Goal: Task Accomplishment & Management: Manage account settings

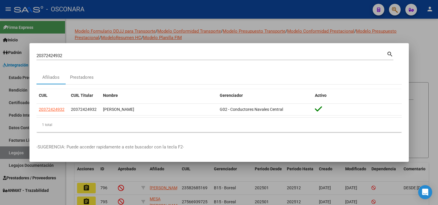
click at [149, 5] on div at bounding box center [219, 102] width 438 height 205
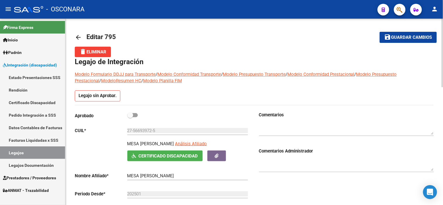
scroll to position [321, 0]
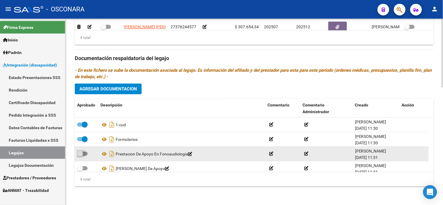
click at [82, 152] on span at bounding box center [80, 154] width 6 height 6
click at [80, 156] on input "checkbox" at bounding box center [80, 156] width 0 height 0
checkbox input "true"
click at [111, 156] on icon "Descargar documento" at bounding box center [112, 153] width 8 height 9
click at [183, 182] on div "6 total" at bounding box center [254, 179] width 359 height 15
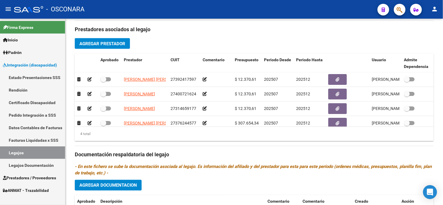
scroll to position [191, 0]
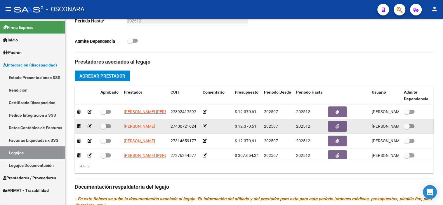
click at [90, 126] on icon at bounding box center [90, 126] width 4 height 4
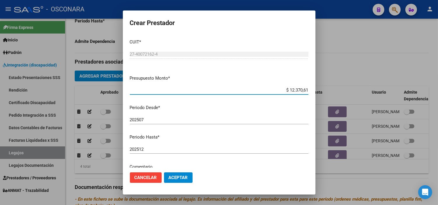
click at [195, 147] on input "202512" at bounding box center [219, 149] width 179 height 5
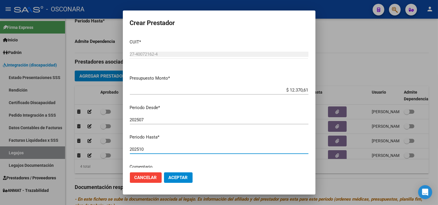
type input "202510"
click at [174, 176] on span "Aceptar" at bounding box center [178, 177] width 19 height 5
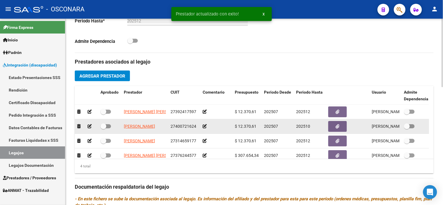
click at [104, 129] on span at bounding box center [103, 126] width 6 height 6
click at [103, 129] on input "checkbox" at bounding box center [103, 128] width 0 height 0
checkbox input "true"
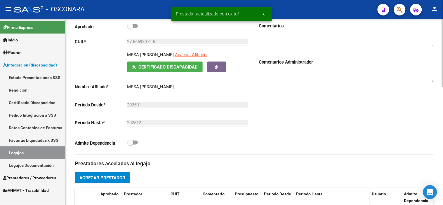
scroll to position [61, 0]
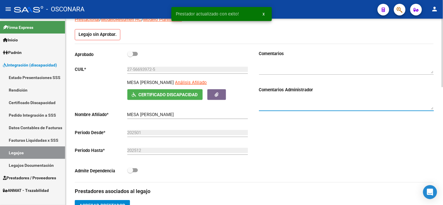
click at [284, 99] on textarea at bounding box center [346, 104] width 175 height 12
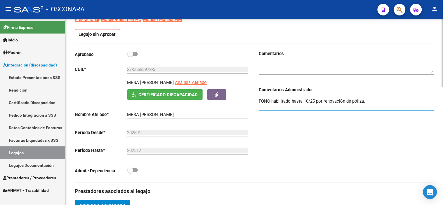
type textarea "FONO habilitado hasta 10/25 por renovación de póliza."
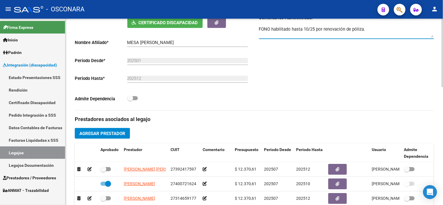
scroll to position [158, 0]
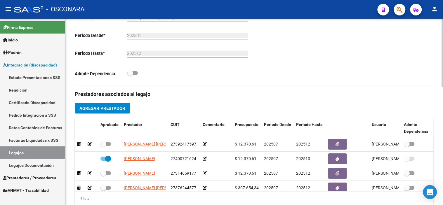
click at [267, 98] on h3 "Prestadores asociados al legajo" at bounding box center [254, 94] width 359 height 8
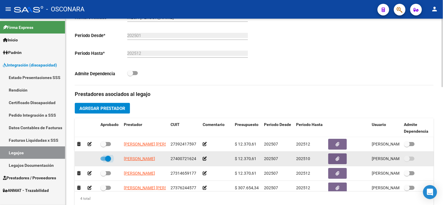
click at [106, 159] on span at bounding box center [108, 159] width 6 height 6
click at [103, 161] on input "checkbox" at bounding box center [103, 161] width 0 height 0
click at [89, 159] on icon at bounding box center [90, 159] width 4 height 4
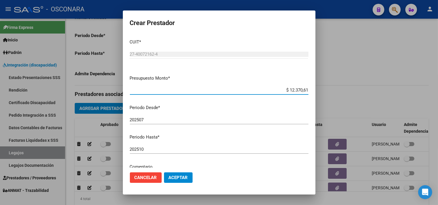
click at [172, 176] on span "Aceptar" at bounding box center [178, 177] width 19 height 5
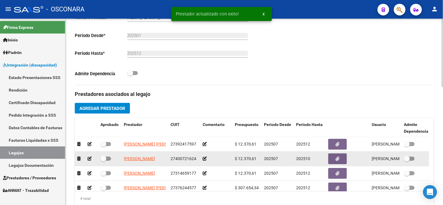
click at [106, 159] on span at bounding box center [103, 159] width 6 height 6
click at [103, 161] on input "checkbox" at bounding box center [103, 161] width 0 height 0
checkbox input "true"
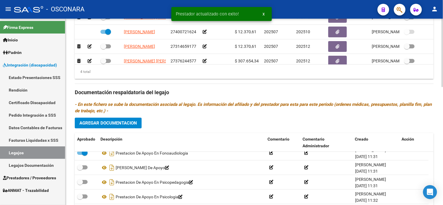
scroll to position [321, 0]
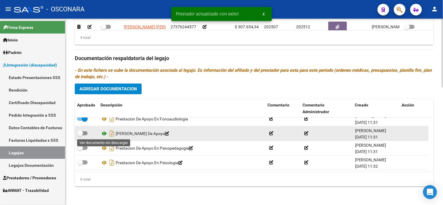
click at [106, 134] on icon at bounding box center [104, 133] width 8 height 7
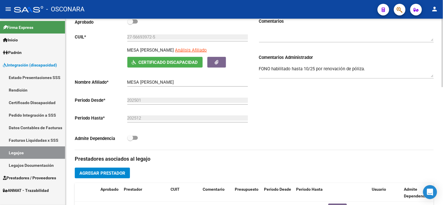
scroll to position [0, 0]
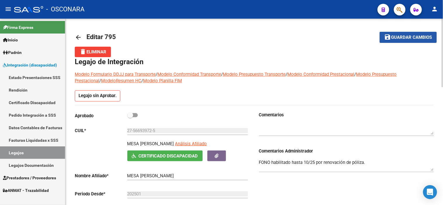
click at [391, 39] on mat-icon "save" at bounding box center [387, 37] width 7 height 7
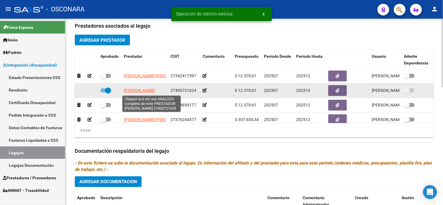
scroll to position [11, 0]
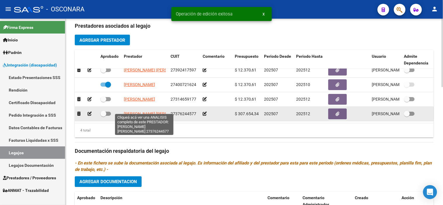
click at [137, 112] on span "[PERSON_NAME] [PERSON_NAME]" at bounding box center [155, 114] width 63 height 5
type textarea "27376244577"
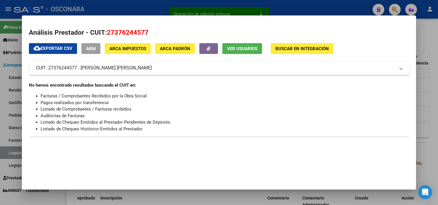
click at [93, 52] on button "ABM" at bounding box center [90, 48] width 19 height 11
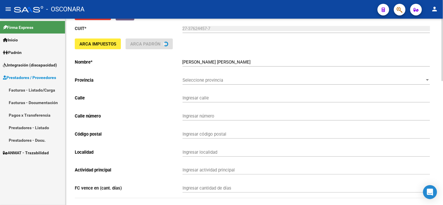
type input "[PERSON_NAME]"
type input "365"
type input "5622"
type input "VILLA ATUEL"
type input "960990"
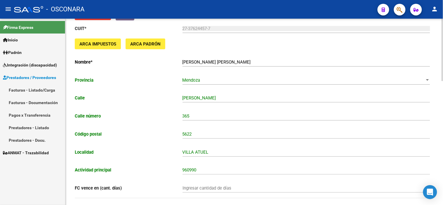
scroll to position [357, 0]
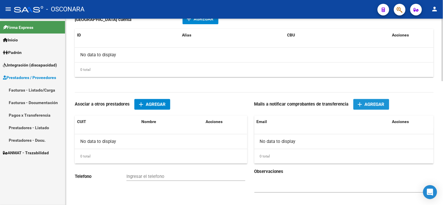
click at [361, 102] on button "add Agregar" at bounding box center [371, 104] width 36 height 11
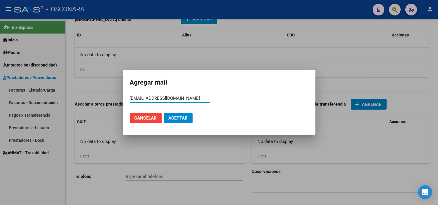
type input "[EMAIL_ADDRESS][DOMAIN_NAME]"
click at [179, 116] on span "Aceptar" at bounding box center [178, 118] width 19 height 5
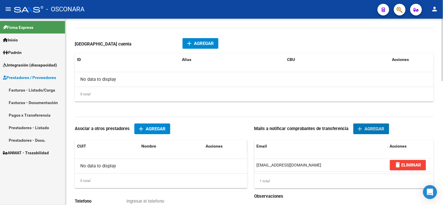
scroll to position [292, 0]
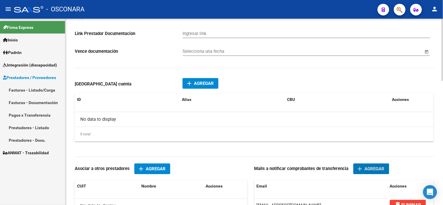
click at [200, 85] on span "Agregar" at bounding box center [204, 83] width 20 height 5
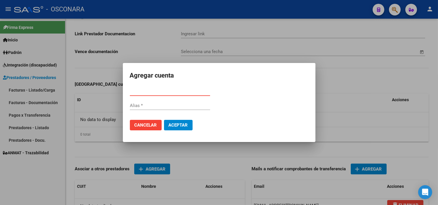
paste input "40346233"
click at [162, 92] on input "40346233" at bounding box center [170, 91] width 80 height 5
paste input "0110640030064001961"
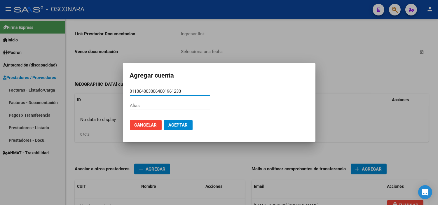
type input "0110640030064001961233"
click at [182, 123] on span "Aceptar" at bounding box center [178, 125] width 19 height 5
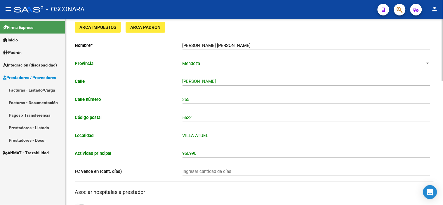
scroll to position [0, 0]
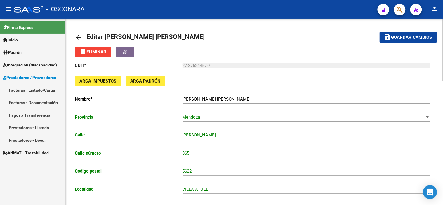
click at [390, 34] on mat-icon "save" at bounding box center [387, 37] width 7 height 7
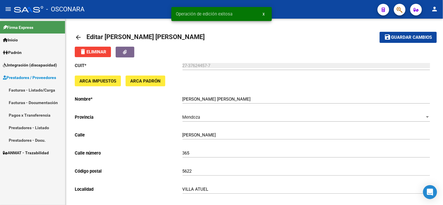
drag, startPoint x: 79, startPoint y: 39, endPoint x: 83, endPoint y: 9, distance: 29.8
click at [79, 39] on mat-icon "arrow_back" at bounding box center [78, 37] width 7 height 7
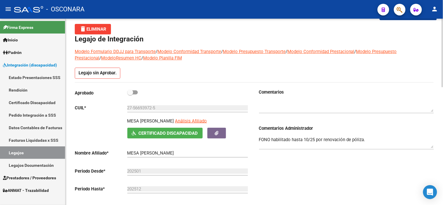
scroll to position [32, 0]
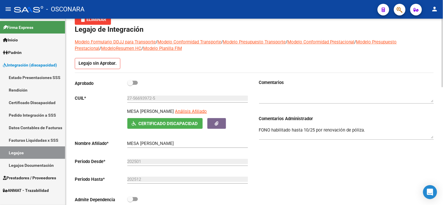
click at [269, 135] on textarea "FONO habilitado hasta 10/25 por renovación de póliza." at bounding box center [346, 133] width 175 height 12
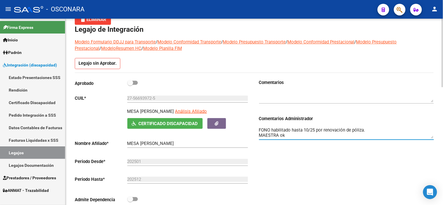
click at [290, 168] on div "Comentarios Comentarios Administrador FONO habilitado hasta 10/25 por renovació…" at bounding box center [344, 145] width 180 height 132
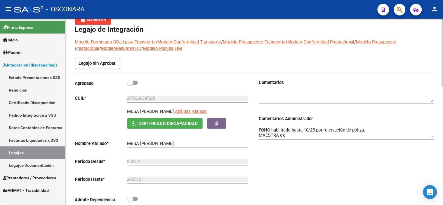
click at [290, 135] on textarea "FONO habilitado hasta 10/25 por renovación de póliza. MAESTRA ok" at bounding box center [346, 133] width 175 height 12
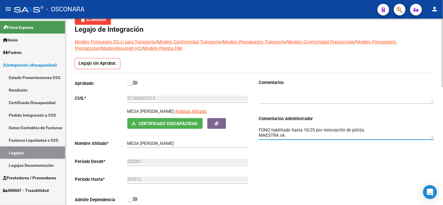
click at [290, 135] on textarea "FONO habilitado hasta 10/25 por renovación de póliza. MAESTRA ok" at bounding box center [346, 133] width 175 height 12
type textarea "FONO habilitado hasta 10/25 por renovación de póliza. MAESTRA faltan adecuacion…"
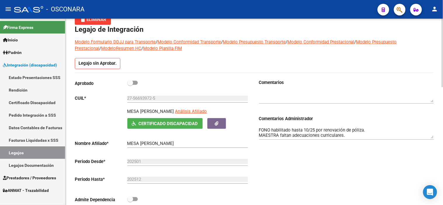
click at [273, 173] on div "Comentarios Comentarios Administrador FONO habilitado hasta 10/25 por renovació…" at bounding box center [344, 145] width 180 height 132
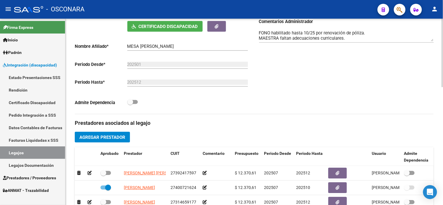
scroll to position [0, 0]
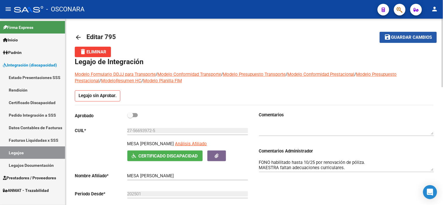
click at [401, 32] on button "save Guardar cambios" at bounding box center [407, 37] width 57 height 11
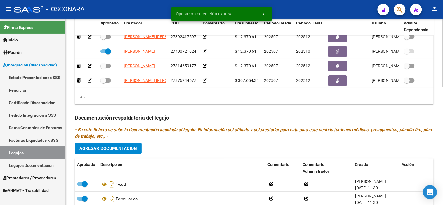
scroll to position [321, 0]
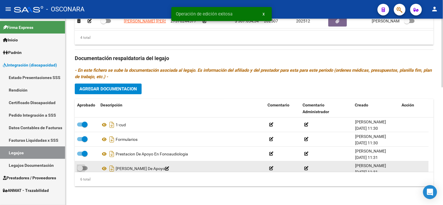
click at [82, 169] on span at bounding box center [80, 169] width 6 height 6
click at [80, 170] on input "checkbox" at bounding box center [80, 170] width 0 height 0
checkbox input "true"
click at [112, 168] on icon "Descargar documento" at bounding box center [112, 168] width 8 height 9
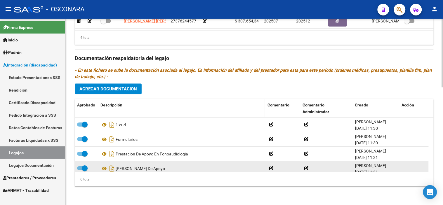
click at [190, 112] on datatable-header-cell "Descripción" at bounding box center [181, 108] width 167 height 19
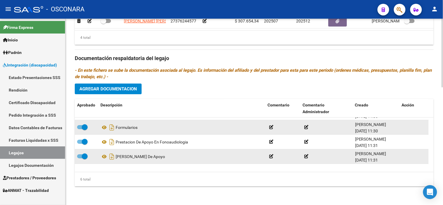
scroll to position [32, 0]
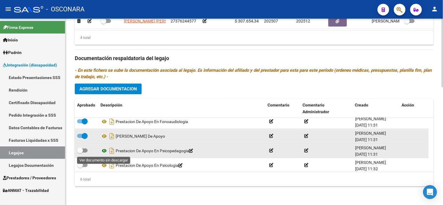
click at [102, 152] on icon at bounding box center [104, 150] width 8 height 7
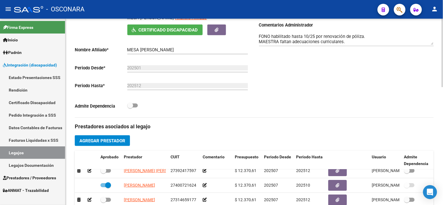
scroll to position [0, 0]
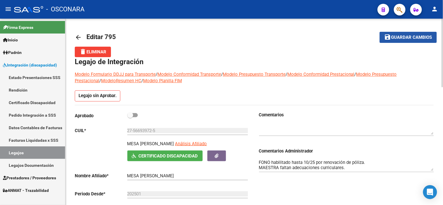
click at [412, 35] on span "Guardar cambios" at bounding box center [411, 37] width 41 height 5
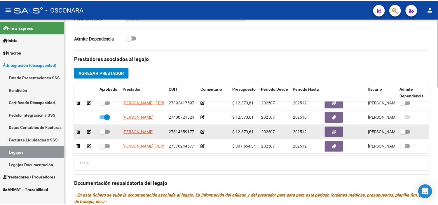
scroll to position [194, 0]
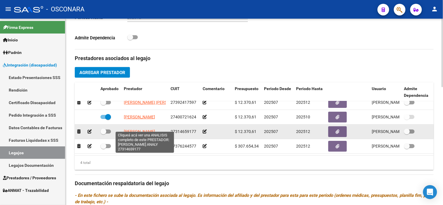
click at [132, 129] on span "[PERSON_NAME]" at bounding box center [139, 131] width 31 height 5
type textarea "27314659177"
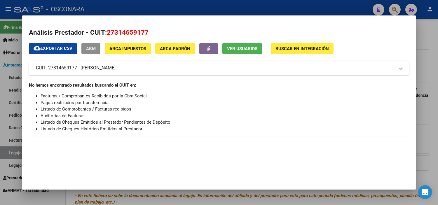
click at [89, 46] on span "ABM" at bounding box center [91, 48] width 10 height 5
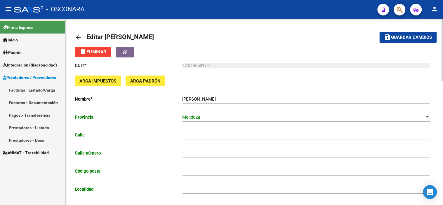
type input "LOS PAMPANOS"
type input "58"
type input "5600"
type input "SAN RAFAEL"
type input "869090"
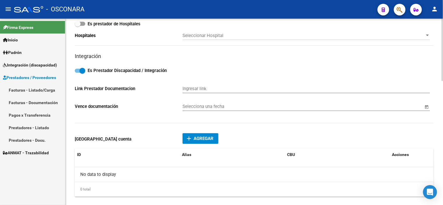
scroll to position [292, 0]
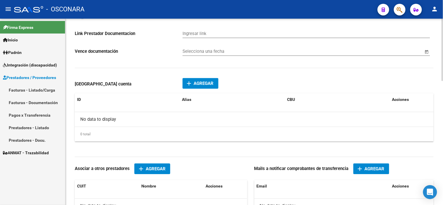
click at [208, 85] on span "Agregar" at bounding box center [204, 83] width 20 height 5
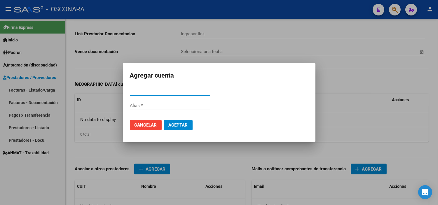
click at [187, 126] on span "Aceptar" at bounding box center [178, 125] width 19 height 5
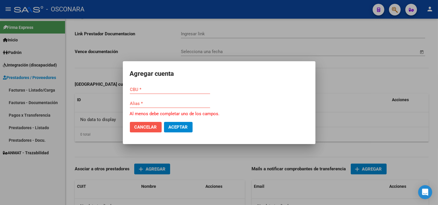
click at [145, 126] on span "Cancelar" at bounding box center [146, 127] width 22 height 5
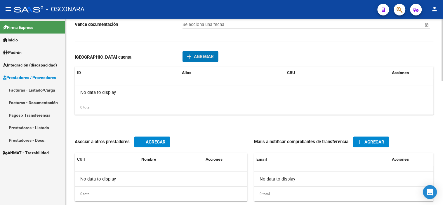
scroll to position [324, 0]
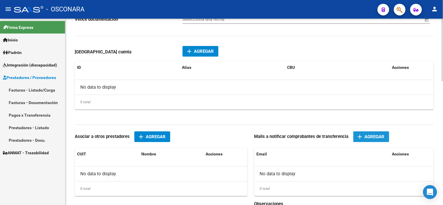
click at [363, 138] on mat-icon "add" at bounding box center [359, 136] width 7 height 7
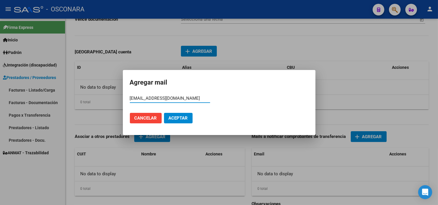
type input "[EMAIL_ADDRESS][DOMAIN_NAME]"
click at [183, 122] on button "Aceptar" at bounding box center [178, 118] width 29 height 11
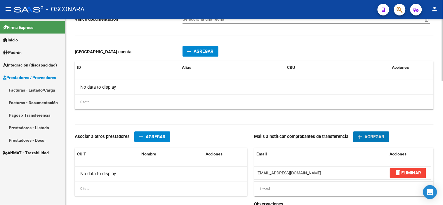
click at [200, 49] on button "add Agregar" at bounding box center [200, 51] width 36 height 11
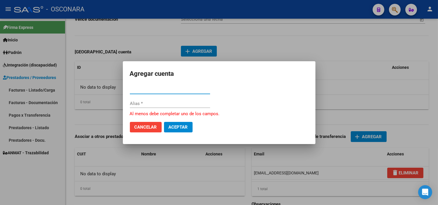
paste input "0110485530048520624833"
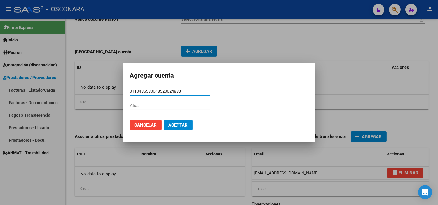
type input "0110485530048520624833"
click at [175, 124] on span "Aceptar" at bounding box center [178, 125] width 19 height 5
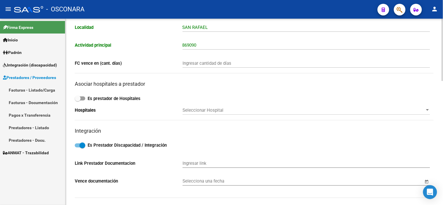
scroll to position [0, 0]
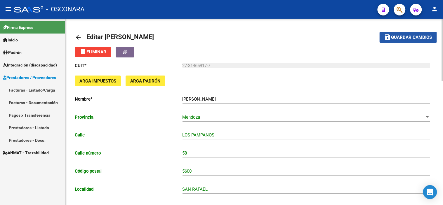
click at [398, 33] on button "save Guardar cambios" at bounding box center [407, 37] width 57 height 11
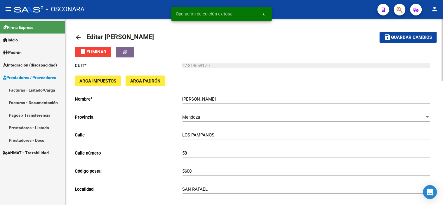
click at [75, 37] on mat-icon "arrow_back" at bounding box center [78, 37] width 7 height 7
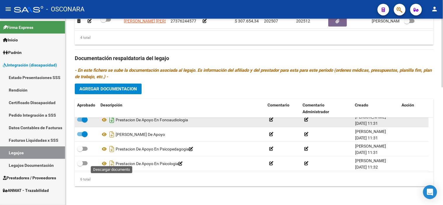
scroll to position [35, 0]
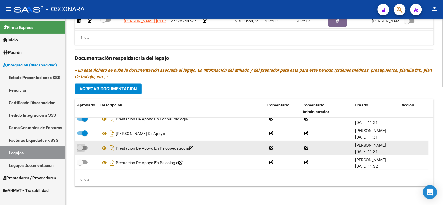
click at [83, 149] on span at bounding box center [82, 148] width 11 height 4
click at [80, 150] on input "checkbox" at bounding box center [80, 150] width 0 height 0
checkbox input "true"
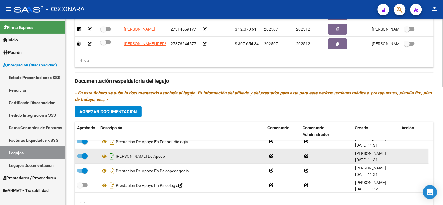
scroll to position [288, 0]
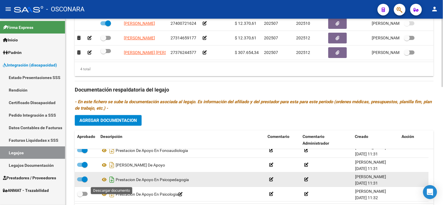
click at [110, 183] on icon "Descargar documento" at bounding box center [112, 179] width 8 height 9
click at [102, 184] on icon at bounding box center [104, 180] width 8 height 7
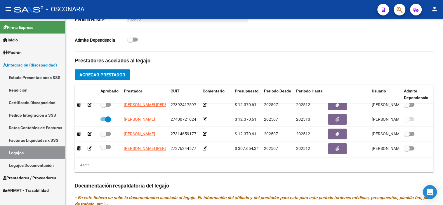
scroll to position [191, 0]
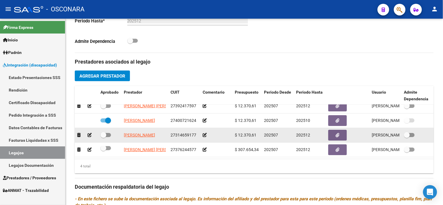
click at [103, 132] on span at bounding box center [103, 135] width 6 height 6
click at [103, 137] on input "checkbox" at bounding box center [103, 137] width 0 height 0
checkbox input "true"
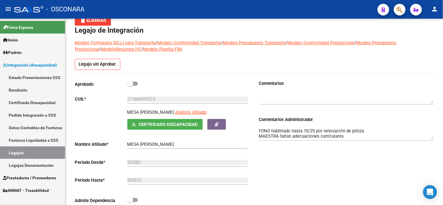
scroll to position [29, 0]
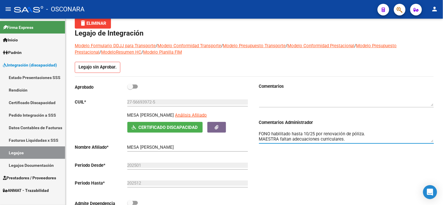
click at [354, 142] on textarea "FONO habilitado hasta 10/25 por renovación de póliza. MAESTRA faltan adecuacion…" at bounding box center [346, 137] width 175 height 12
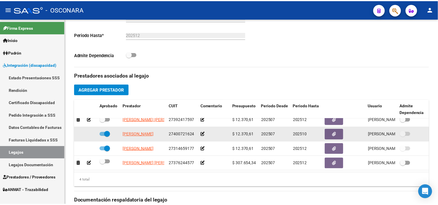
scroll to position [191, 0]
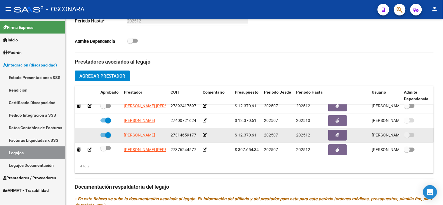
type textarea "FONO habilitado hasta 10/25 por renovación de póliza. MAESTRA faltan adecuacion…"
click at [109, 132] on span at bounding box center [108, 135] width 6 height 6
click at [103, 137] on input "checkbox" at bounding box center [103, 137] width 0 height 0
checkbox input "false"
click at [89, 133] on icon at bounding box center [90, 135] width 4 height 4
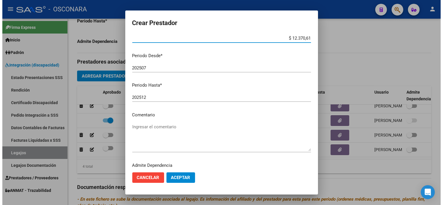
scroll to position [65, 0]
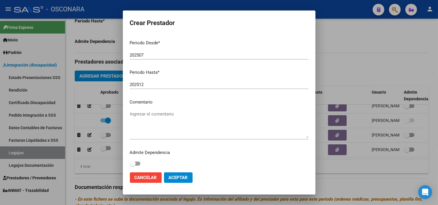
click at [180, 127] on textarea "Ingresar el comentario" at bounding box center [219, 124] width 179 height 27
type textarea "PSP"
click at [181, 176] on span "Aceptar" at bounding box center [178, 177] width 19 height 5
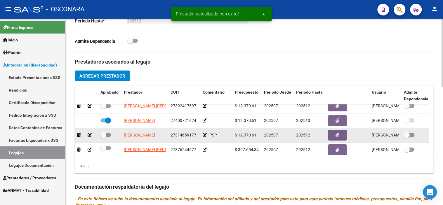
click at [105, 133] on span at bounding box center [103, 135] width 6 height 6
click at [103, 137] on input "checkbox" at bounding box center [103, 137] width 0 height 0
checkbox input "true"
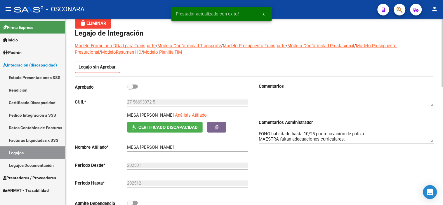
scroll to position [0, 0]
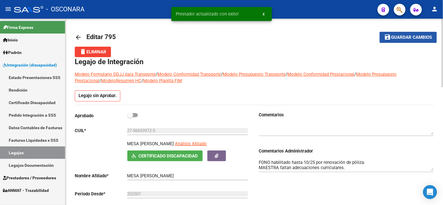
click at [404, 39] on span "Guardar cambios" at bounding box center [411, 37] width 41 height 5
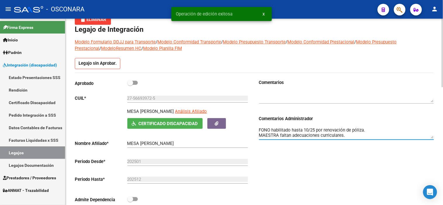
click at [299, 134] on textarea "FONO habilitado hasta 10/25 por renovación de póliza. MAESTRA faltan adecuacion…" at bounding box center [346, 133] width 175 height 12
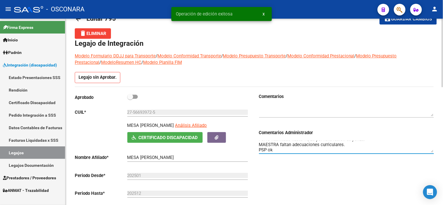
scroll to position [0, 0]
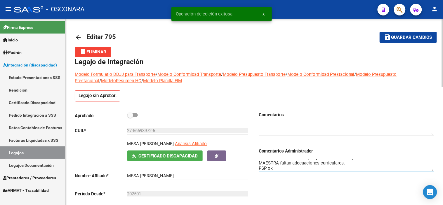
type textarea "FONO habilitado hasta 10/25 por renovación de póliza. MAESTRA faltan adecuacion…"
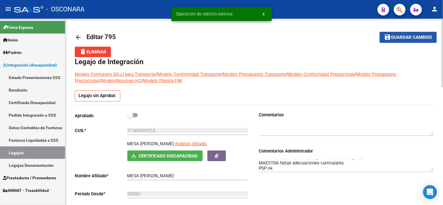
click at [419, 38] on span "Guardar cambios" at bounding box center [411, 37] width 41 height 5
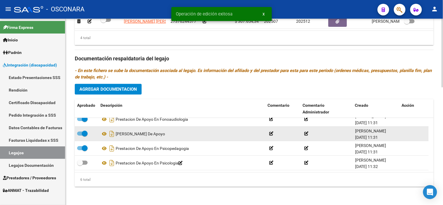
scroll to position [321, 0]
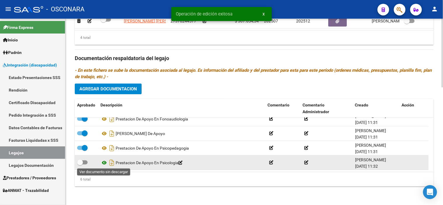
click at [103, 162] on icon at bounding box center [104, 162] width 8 height 7
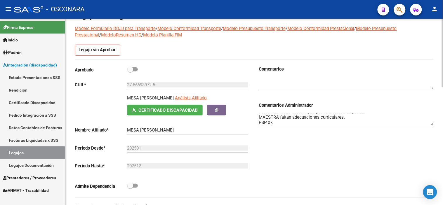
scroll to position [0, 0]
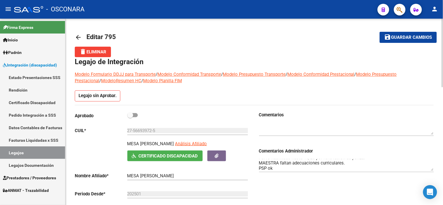
click at [401, 39] on span "Guardar cambios" at bounding box center [411, 37] width 41 height 5
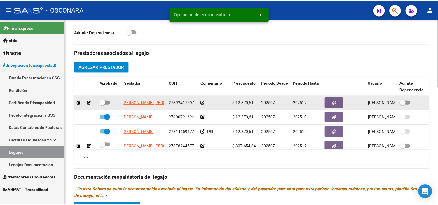
scroll to position [191, 0]
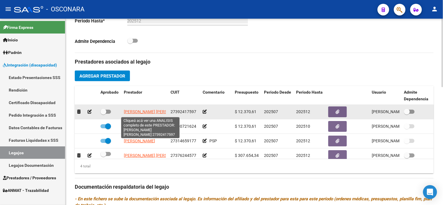
click at [133, 111] on span "[PERSON_NAME] [PERSON_NAME]" at bounding box center [155, 111] width 63 height 5
type textarea "27392417597"
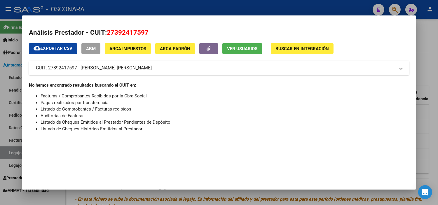
click at [83, 47] on button "ABM" at bounding box center [90, 48] width 19 height 11
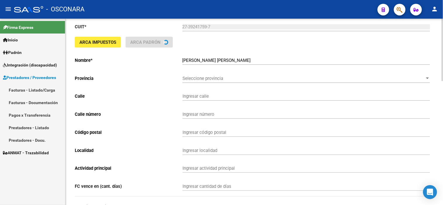
type input "LAS MALVINAS"
type input "1905"
type input "5600"
type input "SAN RAFAEL"
type input "960990"
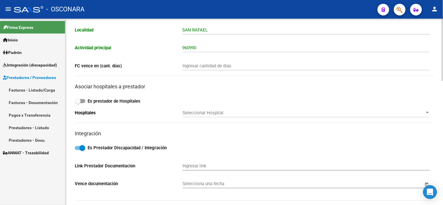
scroll to position [357, 0]
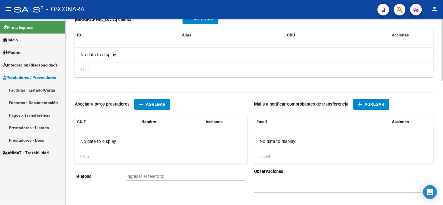
click at [382, 104] on span "Agregar" at bounding box center [375, 104] width 20 height 5
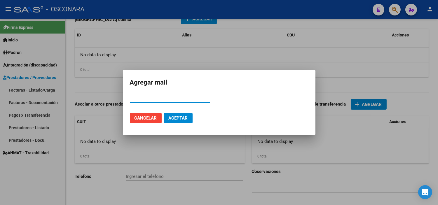
paste input "27392417597"
click at [148, 100] on input "27392417597" at bounding box center [170, 98] width 80 height 5
type input "[EMAIL_ADDRESS][DOMAIN_NAME]"
click at [174, 118] on span "Aceptar" at bounding box center [178, 118] width 19 height 5
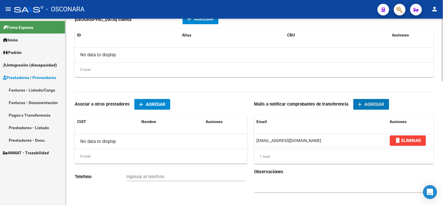
scroll to position [292, 0]
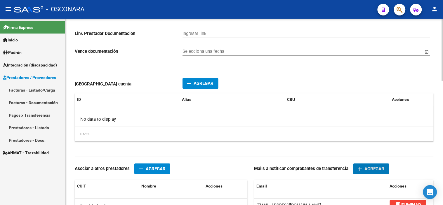
click at [199, 83] on span "Agregar" at bounding box center [204, 83] width 20 height 5
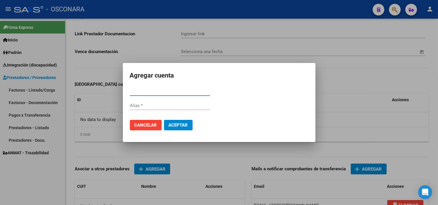
paste input "0720262188000037521822"
type input "0720262188000037521822"
click at [185, 125] on span "Aceptar" at bounding box center [178, 125] width 19 height 5
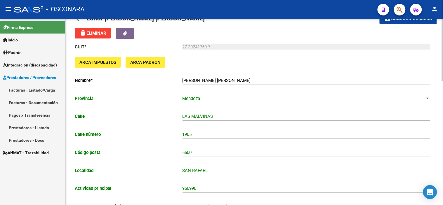
scroll to position [0, 0]
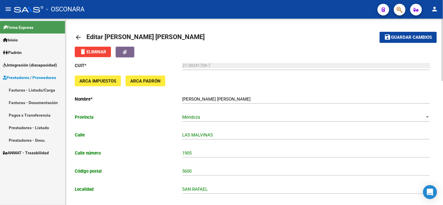
click at [417, 33] on button "save Guardar cambios" at bounding box center [407, 37] width 57 height 11
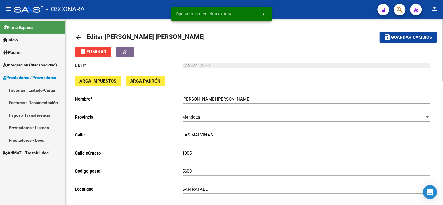
click at [78, 37] on mat-icon "arrow_back" at bounding box center [78, 37] width 7 height 7
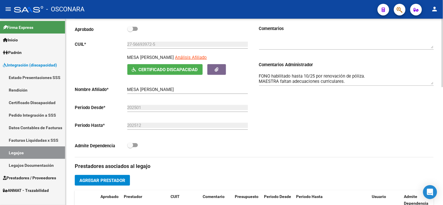
scroll to position [97, 0]
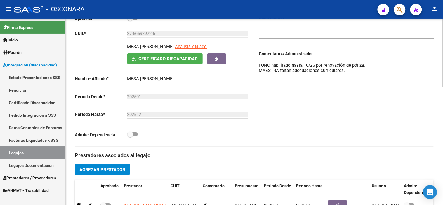
click at [350, 70] on textarea "FONO habilitado hasta 10/25 por renovación de póliza. MAESTRA faltan adecuacion…" at bounding box center [346, 68] width 175 height 12
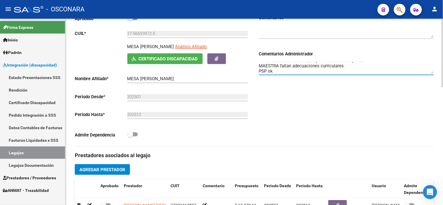
scroll to position [10, 0]
type textarea "FONO habilitado hasta 10/25 por renovación de póliza. MAESTRA faltan adecuacion…"
click at [351, 112] on div "Comentarios Comentarios Administrador FONO habilitado hasta 10/25 por renovació…" at bounding box center [344, 81] width 180 height 132
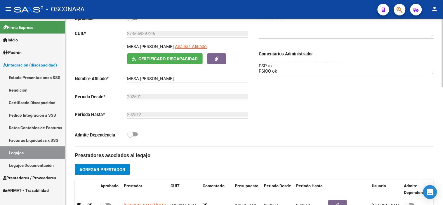
scroll to position [0, 0]
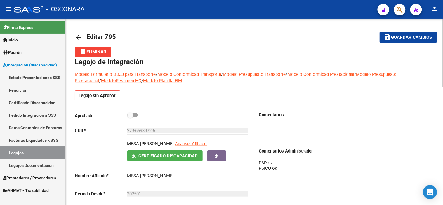
click at [393, 32] on button "save Guardar cambios" at bounding box center [407, 37] width 57 height 11
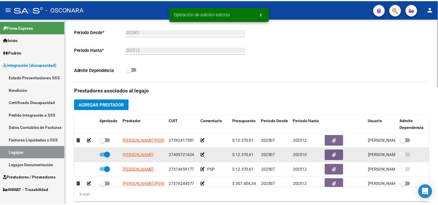
scroll to position [130, 0]
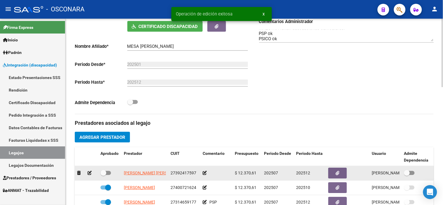
click at [104, 173] on span at bounding box center [103, 173] width 6 height 6
click at [103, 175] on input "checkbox" at bounding box center [103, 175] width 0 height 0
click at [108, 173] on span at bounding box center [108, 173] width 6 height 6
click at [103, 175] on input "checkbox" at bounding box center [103, 175] width 0 height 0
checkbox input "false"
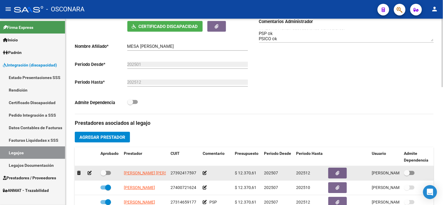
click at [90, 174] on icon at bounding box center [90, 173] width 4 height 4
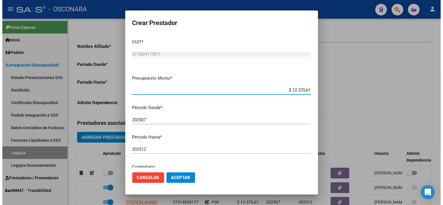
scroll to position [32, 0]
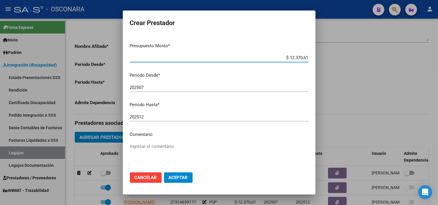
click at [161, 147] on textarea "Ingresar el comentario" at bounding box center [219, 156] width 179 height 27
type textarea "PSICO"
click at [175, 185] on mat-dialog-actions "Cancelar Aceptar" at bounding box center [219, 178] width 179 height 20
click at [177, 177] on span "Aceptar" at bounding box center [178, 177] width 19 height 5
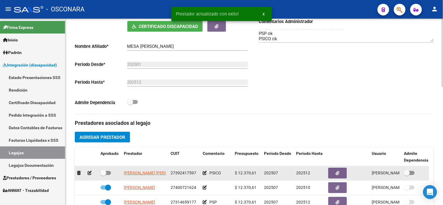
drag, startPoint x: 101, startPoint y: 171, endPoint x: 105, endPoint y: 168, distance: 5.0
click at [102, 171] on span at bounding box center [103, 173] width 6 height 6
click at [103, 175] on input "checkbox" at bounding box center [103, 175] width 0 height 0
checkbox input "true"
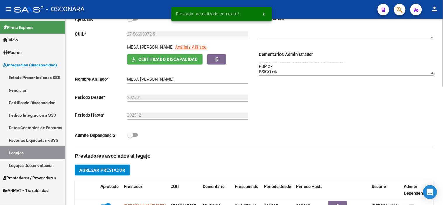
scroll to position [0, 0]
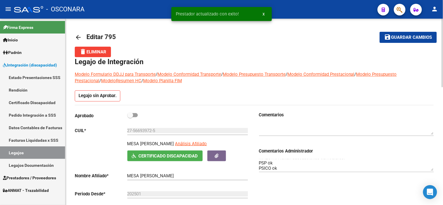
click at [405, 35] on span "Guardar cambios" at bounding box center [411, 37] width 41 height 5
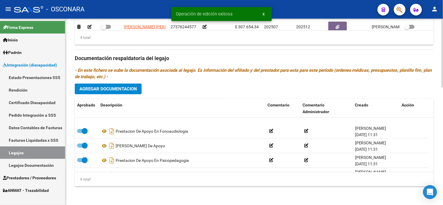
scroll to position [35, 0]
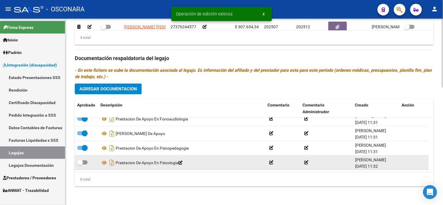
click at [80, 162] on span at bounding box center [80, 163] width 6 height 6
click at [80, 165] on input "checkbox" at bounding box center [80, 165] width 0 height 0
checkbox input "true"
click at [109, 162] on icon "Descargar documento" at bounding box center [112, 162] width 8 height 9
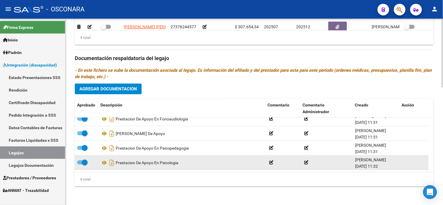
click at [248, 58] on h3 "Documentación respaldatoria del legajo" at bounding box center [254, 58] width 359 height 8
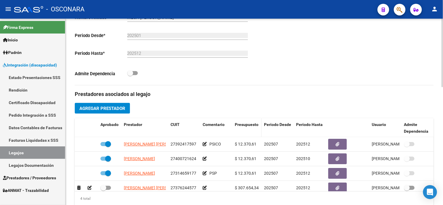
scroll to position [29, 0]
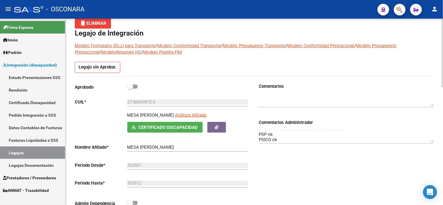
click at [130, 85] on span at bounding box center [130, 87] width 6 height 6
click at [130, 89] on input "checkbox" at bounding box center [130, 89] width 0 height 0
checkbox input "true"
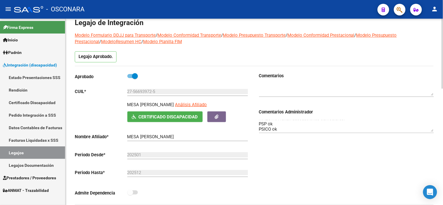
scroll to position [0, 0]
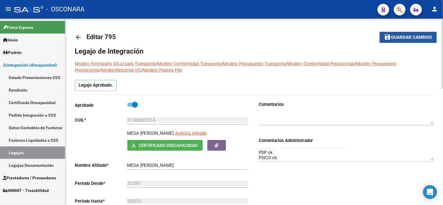
click at [405, 39] on span "Guardar cambios" at bounding box center [411, 37] width 41 height 5
click at [259, 152] on textarea "FONO habilitado hasta 10/25 por renovación de póliza. MAESTRA faltan adecuacion…" at bounding box center [346, 155] width 175 height 12
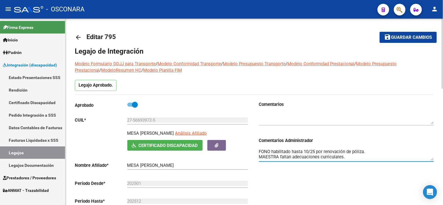
scroll to position [10, 0]
click at [401, 39] on span "Guardar cambios" at bounding box center [411, 37] width 41 height 5
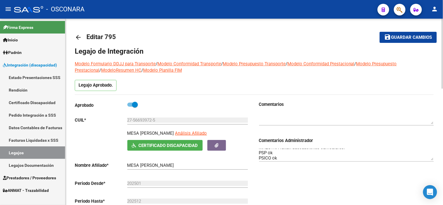
drag, startPoint x: 127, startPoint y: 133, endPoint x: 191, endPoint y: 133, distance: 63.3
click at [174, 133] on p "MESA [PERSON_NAME]" at bounding box center [150, 133] width 47 height 6
copy p "MESA [PERSON_NAME]"
drag, startPoint x: 164, startPoint y: 118, endPoint x: 128, endPoint y: 119, distance: 36.5
click at [128, 119] on input "27-56693972-5" at bounding box center [187, 120] width 121 height 5
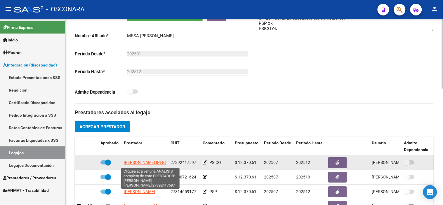
scroll to position [0, 11]
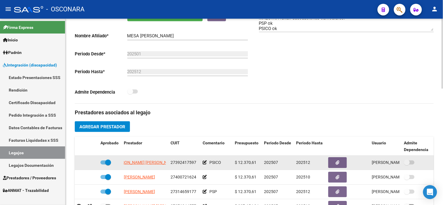
drag, startPoint x: 123, startPoint y: 161, endPoint x: 167, endPoint y: 164, distance: 44.5
click at [167, 164] on datatable-body-cell "[PERSON_NAME] [PERSON_NAME]" at bounding box center [144, 163] width 47 height 14
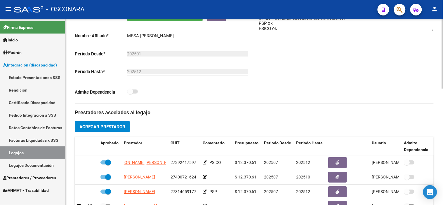
copy span "[PERSON_NAME] [PERSON_NAME]"
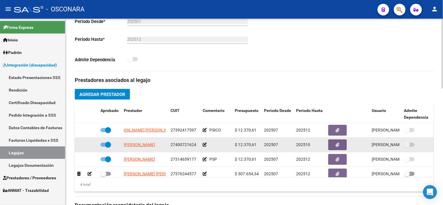
scroll to position [0, 13]
drag, startPoint x: 122, startPoint y: 145, endPoint x: 172, endPoint y: 145, distance: 50.5
click at [172, 145] on div "[PERSON_NAME] 27400721624 $ 12.370,61 202507 202510 [PERSON_NAME] [DATE]" at bounding box center [254, 145] width 359 height 15
click at [118, 139] on datatable-body-cell at bounding box center [109, 145] width 23 height 14
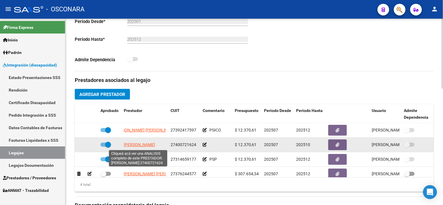
scroll to position [0, 0]
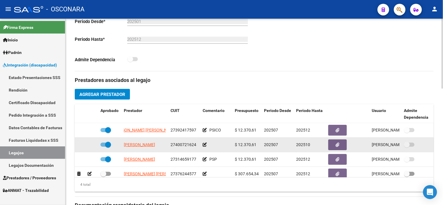
drag, startPoint x: 168, startPoint y: 144, endPoint x: 115, endPoint y: 144, distance: 52.5
click at [115, 144] on div "[PERSON_NAME] 27400721624 $ 12.370,61 202507 202510 [PERSON_NAME] [DATE]" at bounding box center [254, 145] width 359 height 15
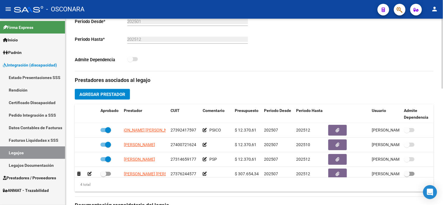
copy span "[PERSON_NAME]"
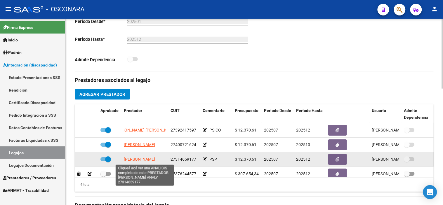
drag, startPoint x: 120, startPoint y: 161, endPoint x: 159, endPoint y: 161, distance: 39.4
click at [159, 161] on div "[PERSON_NAME] ANALY 27314659177 PSP $ 12.370,61 202507 202512 [PERSON_NAME] [DA…" at bounding box center [254, 159] width 359 height 15
drag, startPoint x: 122, startPoint y: 160, endPoint x: 165, endPoint y: 159, distance: 43.2
click at [165, 159] on datatable-body-cell "[PERSON_NAME]" at bounding box center [144, 159] width 47 height 14
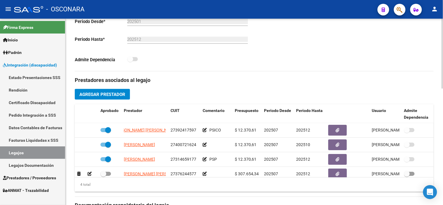
copy span "[PERSON_NAME]"
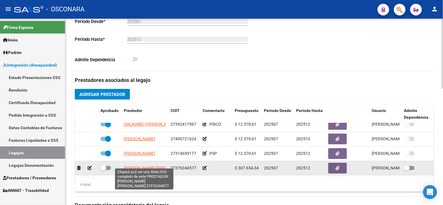
scroll to position [11, 0]
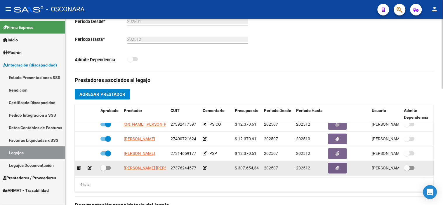
drag, startPoint x: 123, startPoint y: 165, endPoint x: 163, endPoint y: 167, distance: 40.9
click at [163, 167] on datatable-body-cell "[PERSON_NAME] [PERSON_NAME]" at bounding box center [144, 168] width 47 height 14
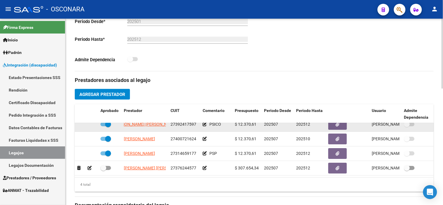
copy span "[PERSON_NAME] [PERSON_NAME]"
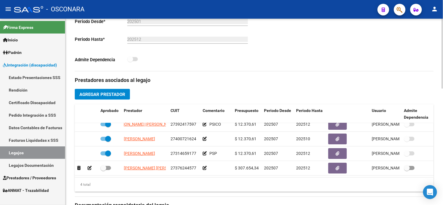
scroll to position [0, 0]
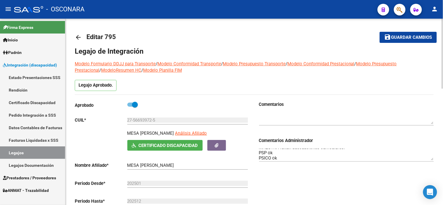
click at [399, 39] on span "Guardar cambios" at bounding box center [411, 37] width 41 height 5
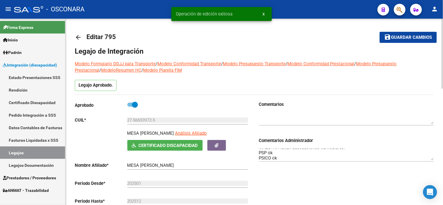
click at [77, 36] on mat-icon "arrow_back" at bounding box center [78, 37] width 7 height 7
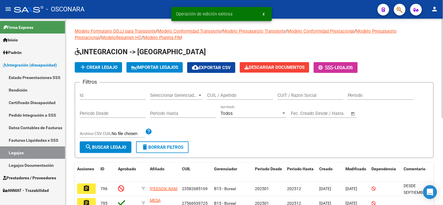
click at [116, 99] on div "Id" at bounding box center [113, 93] width 66 height 13
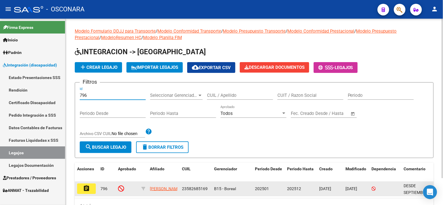
type input "796"
click at [81, 186] on button "assignment" at bounding box center [86, 189] width 19 height 11
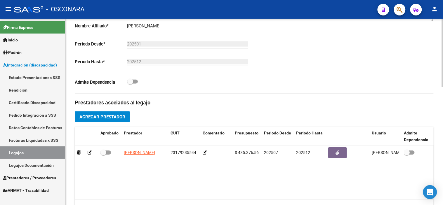
scroll to position [162, 0]
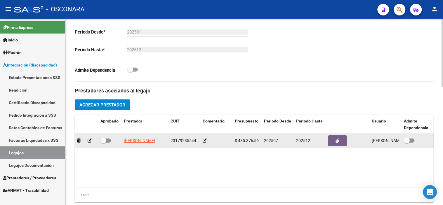
click at [88, 142] on icon at bounding box center [90, 141] width 4 height 4
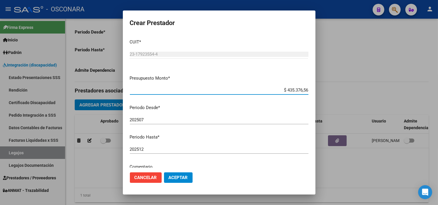
click at [159, 118] on input "202507" at bounding box center [219, 119] width 179 height 5
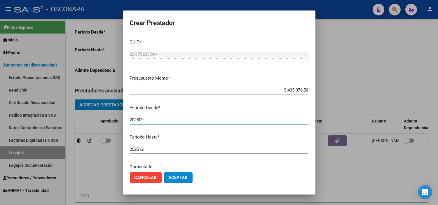
type input "202509"
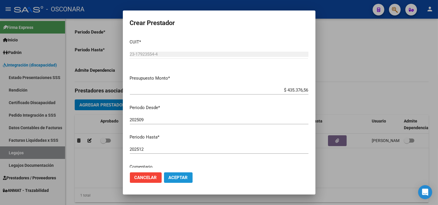
click at [181, 177] on span "Aceptar" at bounding box center [178, 177] width 19 height 5
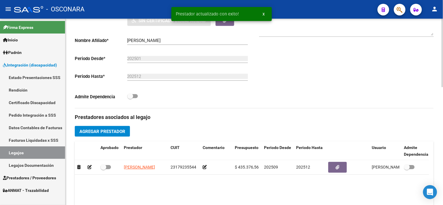
scroll to position [0, 0]
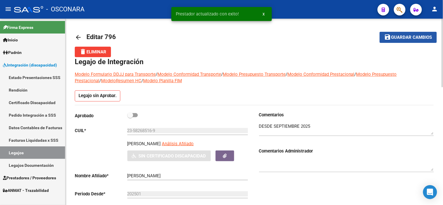
drag, startPoint x: 402, startPoint y: 34, endPoint x: 390, endPoint y: 42, distance: 14.0
click at [402, 35] on span "Guardar cambios" at bounding box center [411, 37] width 41 height 5
click at [80, 38] on mat-icon "arrow_back" at bounding box center [78, 37] width 7 height 7
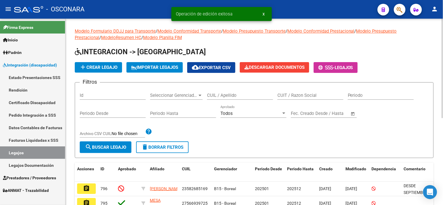
click at [104, 97] on input "Id" at bounding box center [113, 95] width 66 height 5
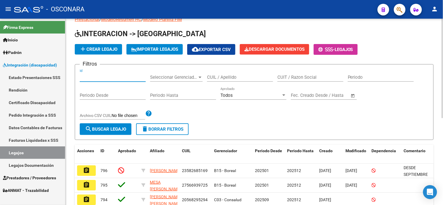
scroll to position [32, 0]
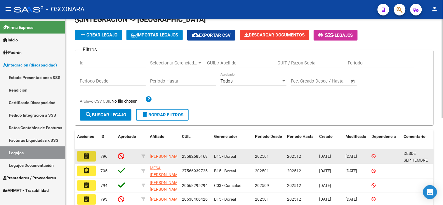
click at [89, 158] on mat-icon "assignment" at bounding box center [86, 156] width 7 height 7
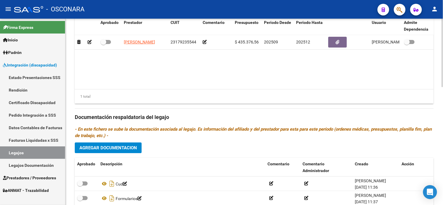
scroll to position [321, 0]
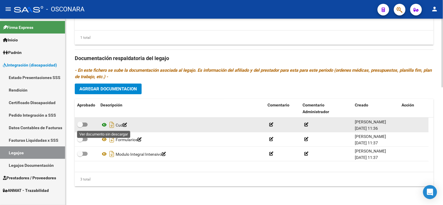
click at [102, 124] on icon at bounding box center [104, 124] width 8 height 7
click at [104, 123] on icon at bounding box center [104, 124] width 8 height 7
click at [112, 126] on icon "Descargar documento" at bounding box center [112, 124] width 8 height 9
click at [81, 124] on span at bounding box center [80, 125] width 6 height 6
click at [80, 127] on input "checkbox" at bounding box center [80, 127] width 0 height 0
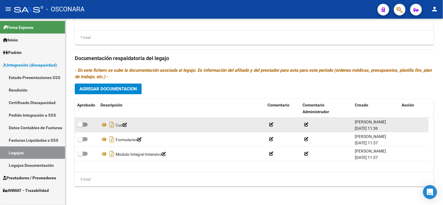
checkbox input "true"
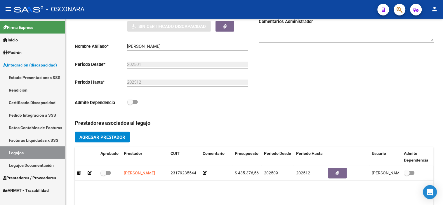
scroll to position [0, 0]
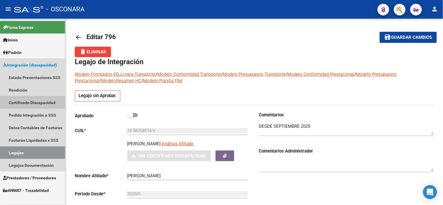
click at [39, 103] on link "Certificado Discapacidad" at bounding box center [32, 102] width 65 height 13
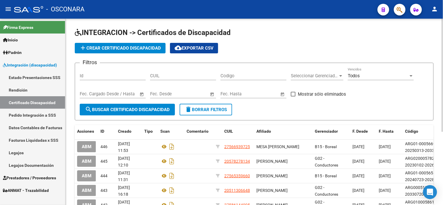
click at [116, 44] on button "add Crear Certificado Discapacidad" at bounding box center [120, 48] width 91 height 11
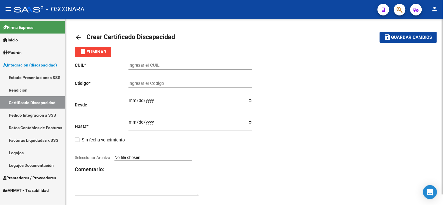
click at [170, 65] on input "Ingresar el CUIL" at bounding box center [190, 65] width 124 height 5
type input "23-58268516-9"
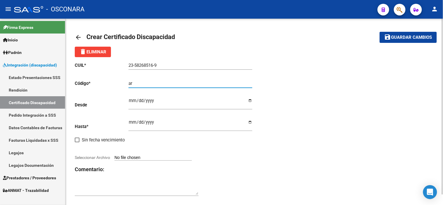
type input "a"
type input "ARG-02-00058268516-20250415-20300415"
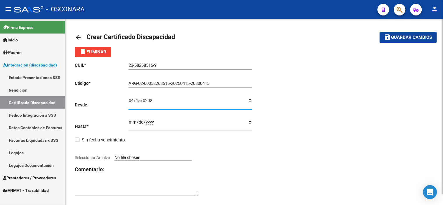
type input "[DATE]"
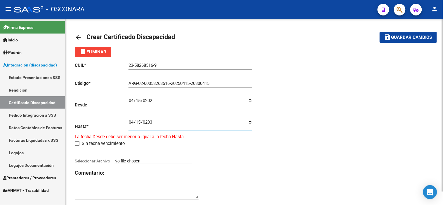
type input "[DATE]"
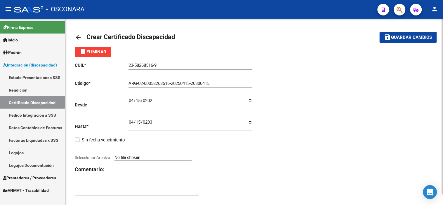
click at [165, 158] on input "Seleccionar Archivo" at bounding box center [152, 158] width 77 height 6
type input "C:\fakepath\INTEGRACION-CUIL_23582685169-BUSTOS_OCANA_ERICK-DESDE_202501-HASTA_…"
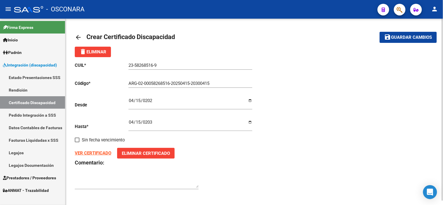
click at [404, 45] on mat-toolbar-row "save Guardar cambios" at bounding box center [399, 37] width 76 height 19
click at [404, 40] on span "Guardar cambios" at bounding box center [411, 37] width 41 height 5
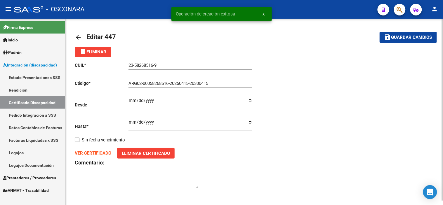
click at [76, 37] on mat-icon "arrow_back" at bounding box center [78, 37] width 7 height 7
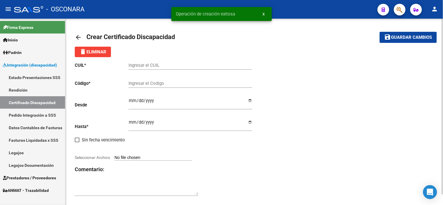
click at [18, 153] on link "Legajos" at bounding box center [32, 153] width 65 height 13
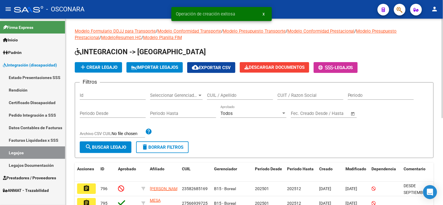
click at [106, 95] on input "Id" at bounding box center [113, 95] width 66 height 5
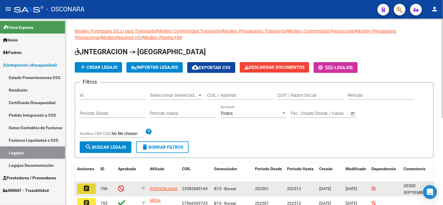
click at [85, 184] on button "assignment" at bounding box center [86, 189] width 19 height 11
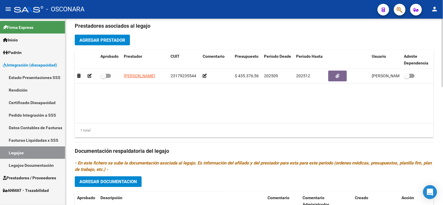
scroll to position [321, 0]
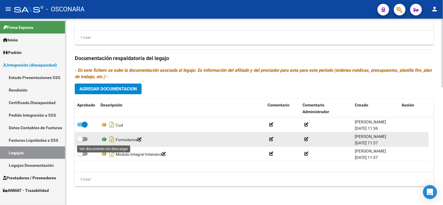
click at [103, 138] on icon at bounding box center [104, 139] width 8 height 7
click at [113, 142] on icon "Descargar documento" at bounding box center [112, 139] width 8 height 9
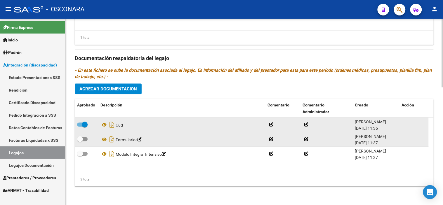
click at [80, 138] on span at bounding box center [80, 139] width 6 height 6
click at [80, 141] on input "checkbox" at bounding box center [80, 141] width 0 height 0
checkbox input "true"
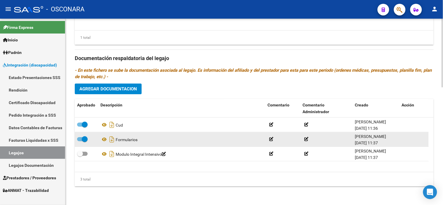
click at [135, 174] on div "3 total" at bounding box center [254, 179] width 359 height 15
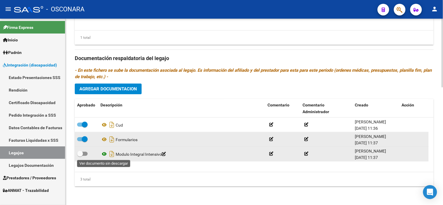
click at [105, 154] on icon at bounding box center [104, 154] width 8 height 7
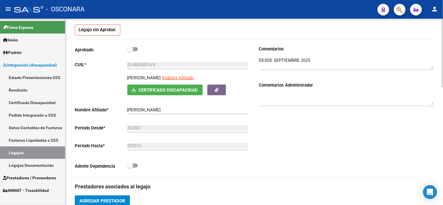
scroll to position [0, 0]
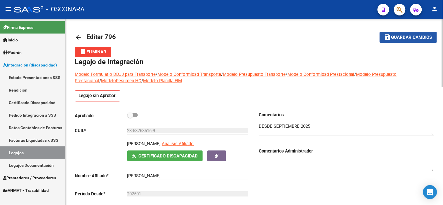
click at [394, 36] on span "Guardar cambios" at bounding box center [411, 37] width 41 height 5
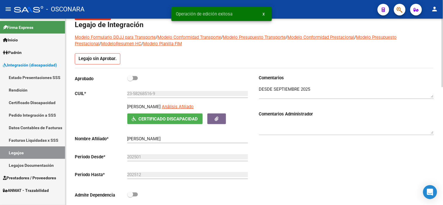
scroll to position [162, 0]
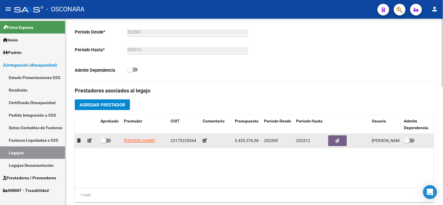
click at [104, 142] on span at bounding box center [103, 141] width 6 height 6
click at [103, 143] on input "checkbox" at bounding box center [103, 143] width 0 height 0
checkbox input "true"
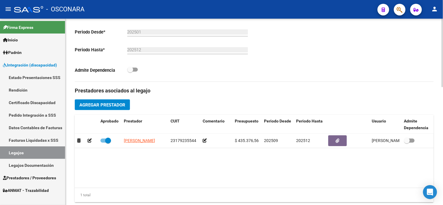
click at [203, 164] on datatable-body "[PERSON_NAME] 23179235544 $ 435.376,56 202509 202512 [PERSON_NAME] [DATE]" at bounding box center [254, 161] width 359 height 54
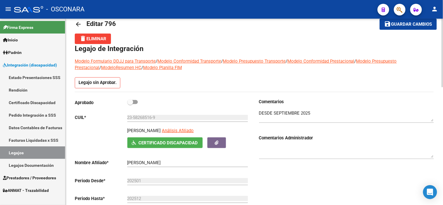
scroll to position [0, 0]
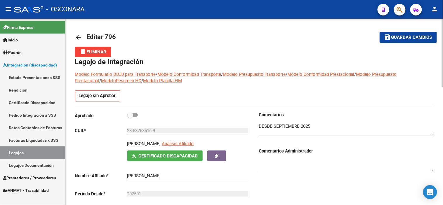
click at [304, 161] on textarea at bounding box center [346, 165] width 175 height 12
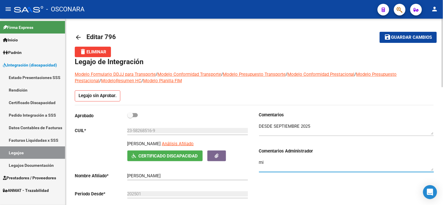
type textarea "m"
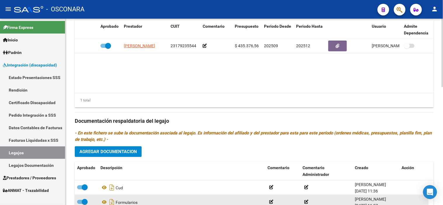
scroll to position [321, 0]
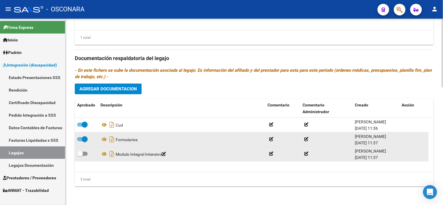
type textarea "MII"
click at [77, 155] on span at bounding box center [80, 154] width 6 height 6
click at [80, 156] on input "checkbox" at bounding box center [80, 156] width 0 height 0
checkbox input "true"
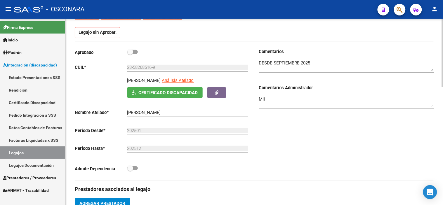
scroll to position [0, 0]
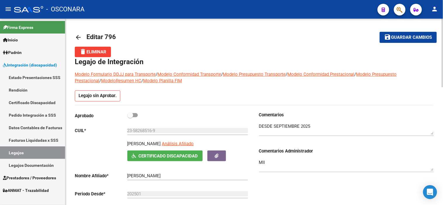
drag, startPoint x: 410, startPoint y: 36, endPoint x: 403, endPoint y: 46, distance: 11.2
click at [410, 36] on span "Guardar cambios" at bounding box center [411, 37] width 41 height 5
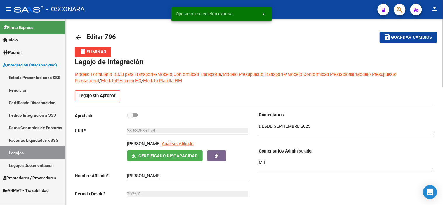
click at [293, 161] on textarea "MII" at bounding box center [346, 165] width 175 height 12
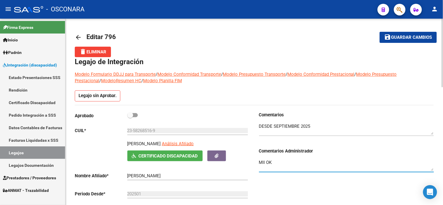
type textarea "MII OK"
click at [419, 35] on span "Guardar cambios" at bounding box center [411, 37] width 41 height 5
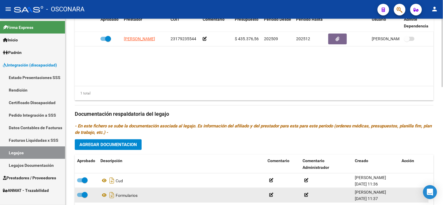
scroll to position [321, 0]
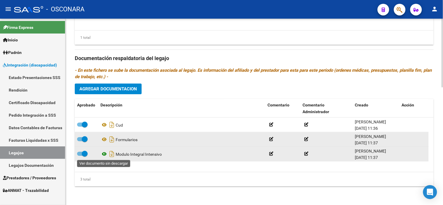
click at [104, 154] on icon at bounding box center [104, 154] width 8 height 7
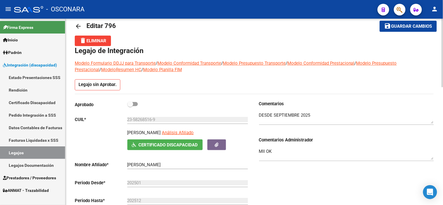
scroll to position [0, 0]
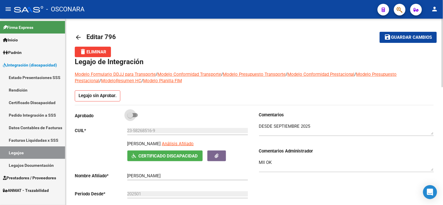
click at [132, 116] on span at bounding box center [130, 115] width 6 height 6
click at [130, 117] on input "checkbox" at bounding box center [130, 117] width 0 height 0
checkbox input "true"
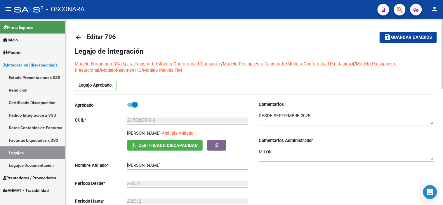
click at [396, 35] on span "Guardar cambios" at bounding box center [411, 37] width 41 height 5
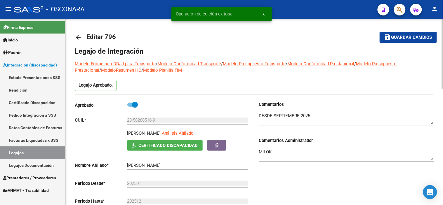
click at [78, 35] on mat-icon "arrow_back" at bounding box center [78, 37] width 7 height 7
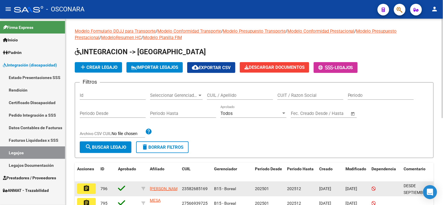
click at [89, 187] on mat-icon "assignment" at bounding box center [86, 188] width 7 height 7
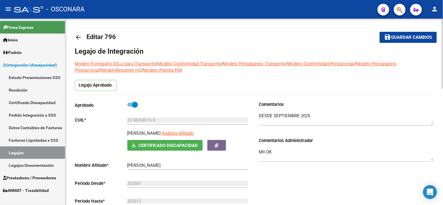
drag, startPoint x: 127, startPoint y: 132, endPoint x: 171, endPoint y: 133, distance: 44.1
click at [161, 133] on p "[PERSON_NAME]" at bounding box center [144, 133] width 34 height 6
copy p "[PERSON_NAME]"
drag, startPoint x: 163, startPoint y: 119, endPoint x: 126, endPoint y: 120, distance: 36.8
click at [126, 120] on app-form-text-field "CUIL * 23-58268516-9 Ingresar CUIL" at bounding box center [161, 120] width 173 height 5
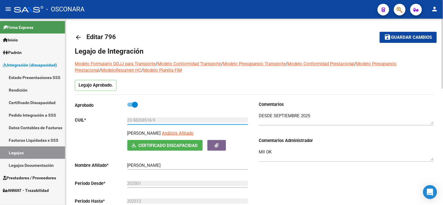
click at [323, 121] on textarea at bounding box center [346, 119] width 175 height 12
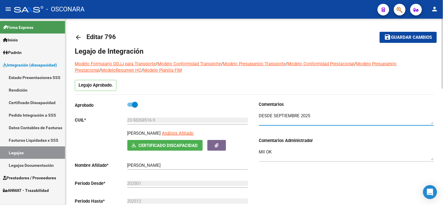
click at [323, 142] on h3 "Comentarios Administrador" at bounding box center [346, 140] width 175 height 6
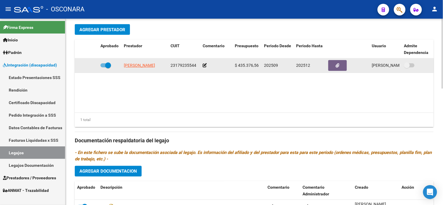
scroll to position [0, 1]
drag, startPoint x: 122, startPoint y: 66, endPoint x: 163, endPoint y: 72, distance: 41.4
click at [163, 72] on datatable-body-cell "[PERSON_NAME]" at bounding box center [144, 65] width 47 height 14
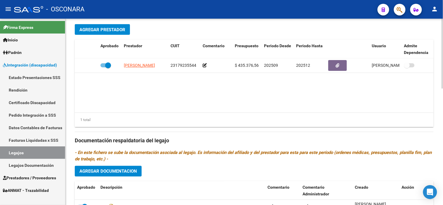
copy span "[PERSON_NAME]"
click at [243, 104] on datatable-body "[PERSON_NAME] 23179235544 $ 435.376,56 202509 202512 [PERSON_NAME] [DATE]" at bounding box center [254, 85] width 359 height 54
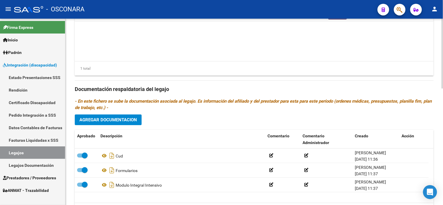
scroll to position [310, 0]
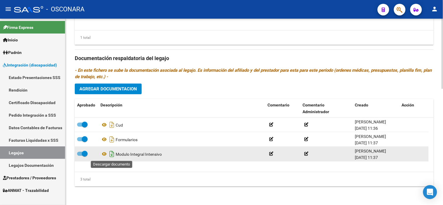
click at [114, 153] on icon "Descargar documento" at bounding box center [112, 153] width 8 height 9
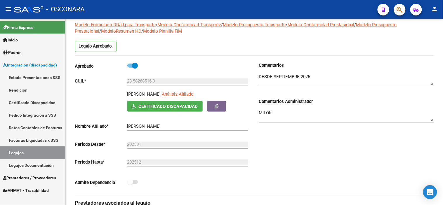
scroll to position [0, 0]
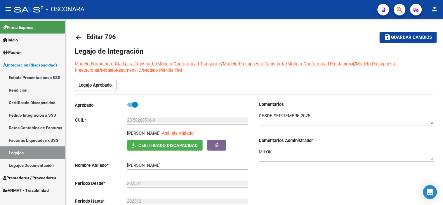
drag, startPoint x: 401, startPoint y: 28, endPoint x: 402, endPoint y: 36, distance: 8.2
click at [401, 28] on mat-toolbar-row "save Guardar cambios" at bounding box center [399, 37] width 76 height 19
click at [402, 39] on span "Guardar cambios" at bounding box center [411, 37] width 41 height 5
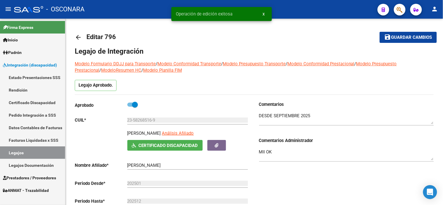
click at [80, 38] on mat-icon "arrow_back" at bounding box center [78, 37] width 7 height 7
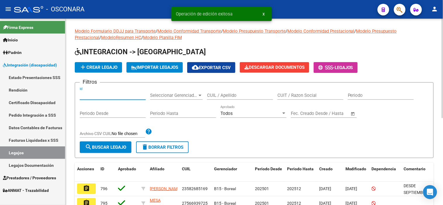
click at [109, 93] on input "Id" at bounding box center [113, 95] width 66 height 5
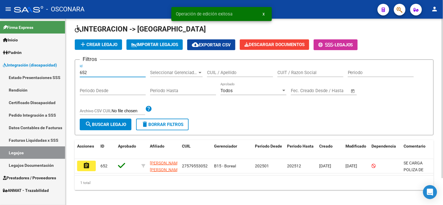
scroll to position [31, 0]
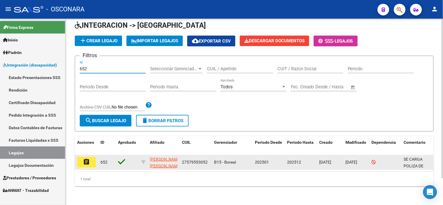
type input "652"
click at [85, 161] on button "assignment" at bounding box center [86, 162] width 19 height 11
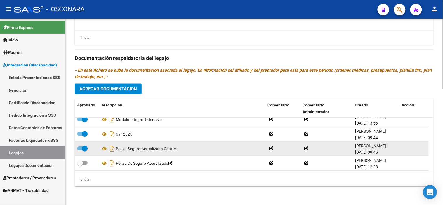
scroll to position [35, 0]
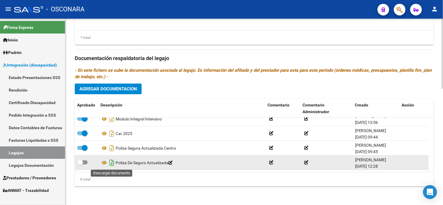
click at [109, 163] on icon "Descargar documento" at bounding box center [112, 162] width 8 height 9
click at [103, 163] on icon at bounding box center [104, 162] width 8 height 7
click at [82, 165] on span at bounding box center [80, 163] width 6 height 6
click at [80, 165] on input "checkbox" at bounding box center [80, 165] width 0 height 0
checkbox input "true"
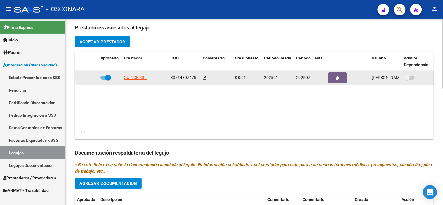
scroll to position [213, 0]
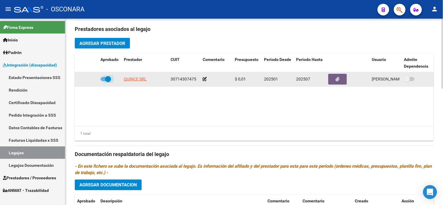
click at [109, 82] on span at bounding box center [108, 79] width 6 height 6
click at [103, 81] on input "checkbox" at bounding box center [103, 81] width 0 height 0
checkbox input "false"
click at [89, 78] on icon at bounding box center [90, 79] width 4 height 4
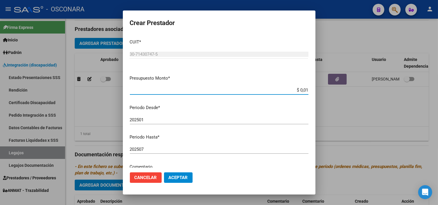
click at [170, 148] on input "202507" at bounding box center [219, 149] width 179 height 5
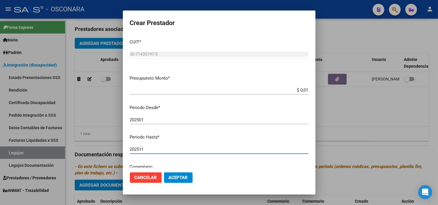
type input "202511"
click at [174, 176] on span "Aceptar" at bounding box center [178, 177] width 19 height 5
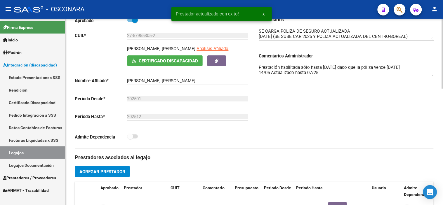
scroll to position [83, 0]
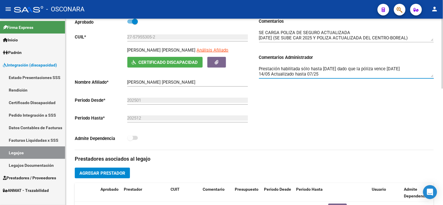
drag, startPoint x: 326, startPoint y: 74, endPoint x: 301, endPoint y: 69, distance: 25.7
click at [301, 69] on textarea "Prestación habilitada sólo hasta [DATE] dado que la póliza vence [DATE] 14/05 A…" at bounding box center [346, 72] width 175 height 12
drag, startPoint x: 393, startPoint y: 69, endPoint x: 258, endPoint y: 61, distance: 135.4
click at [258, 61] on div "Comentarios Comentarios Administrador Prestación habilitada hasta 11/25 por ren…" at bounding box center [344, 84] width 180 height 132
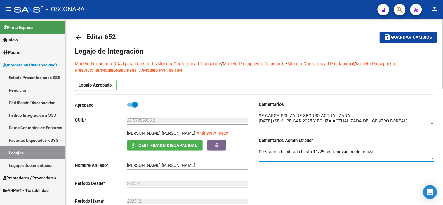
type textarea "Prestación habilitada hasta 11/25 por renovación de poliza."
click at [398, 38] on span "Guardar cambios" at bounding box center [411, 37] width 41 height 5
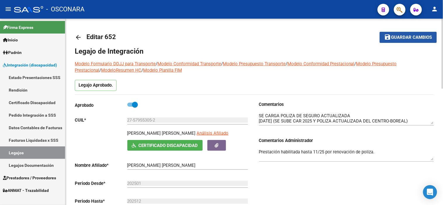
drag, startPoint x: 390, startPoint y: 34, endPoint x: 372, endPoint y: 41, distance: 18.6
click at [390, 34] on mat-icon "save" at bounding box center [387, 37] width 7 height 7
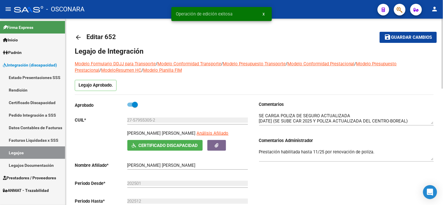
click at [82, 36] on link "arrow_back" at bounding box center [81, 37] width 12 height 14
